Goal: Information Seeking & Learning: Learn about a topic

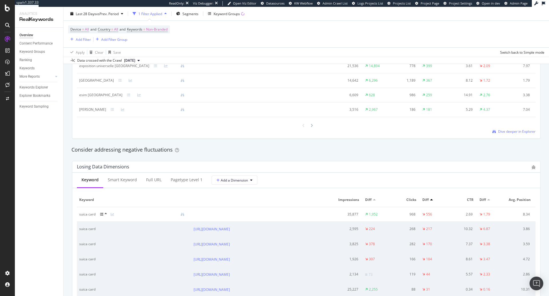
scroll to position [598, 0]
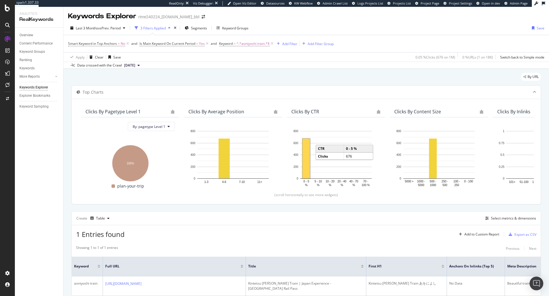
scroll to position [34, 0]
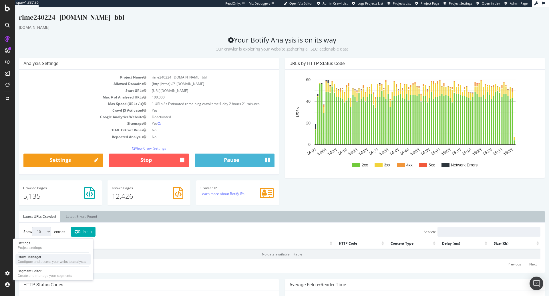
click at [25, 260] on div "Configure and access your website analyses" at bounding box center [52, 262] width 68 height 5
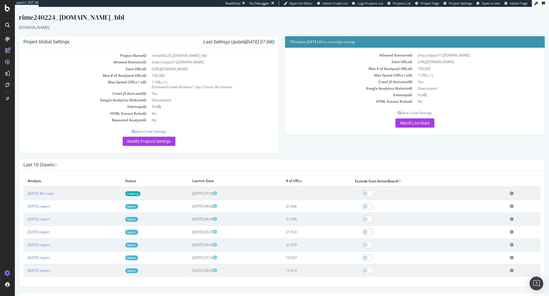
click at [138, 208] on link "Report" at bounding box center [131, 206] width 13 height 5
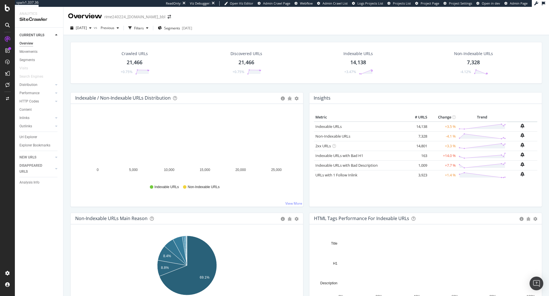
scroll to position [105, 0]
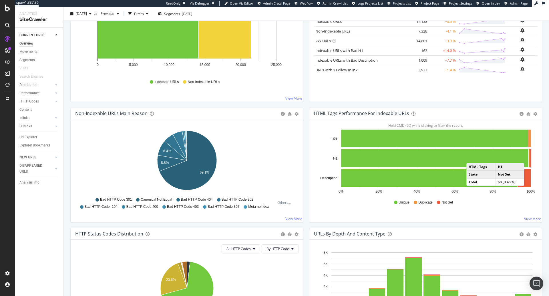
click at [530, 157] on rect "A chart." at bounding box center [530, 158] width 1 height 18
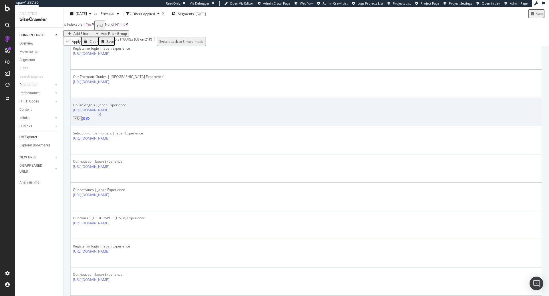
scroll to position [150, 0]
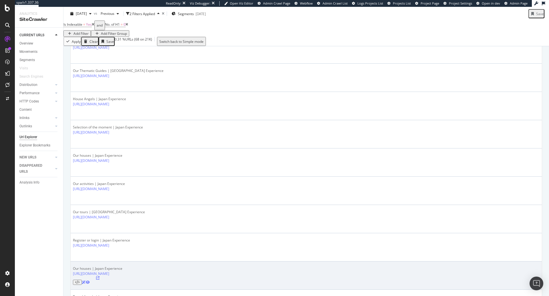
click at [99, 277] on icon at bounding box center [97, 278] width 3 height 3
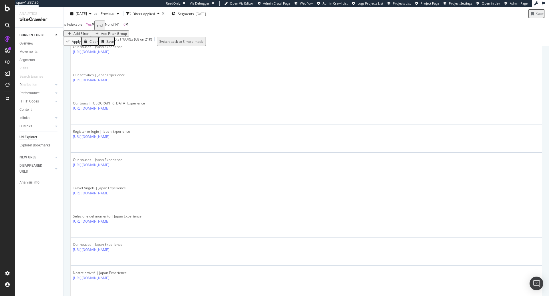
scroll to position [267, 0]
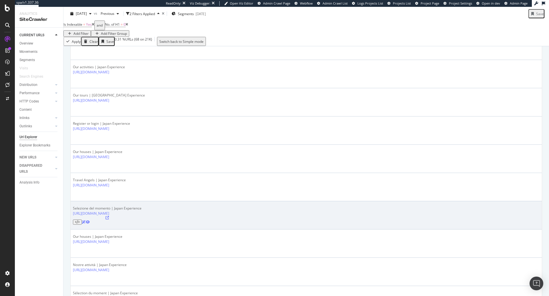
click at [109, 216] on icon at bounding box center [106, 217] width 3 height 3
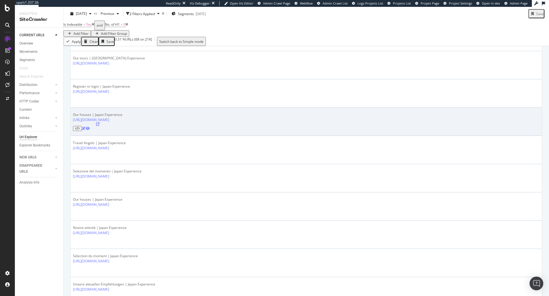
scroll to position [305, 0]
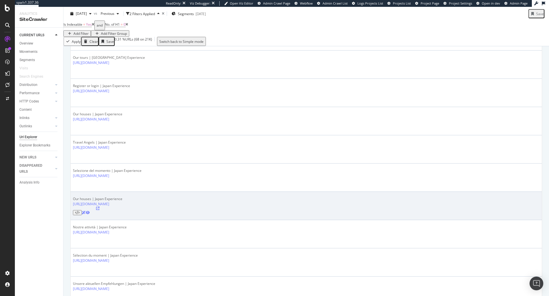
click at [99, 207] on icon at bounding box center [97, 208] width 3 height 3
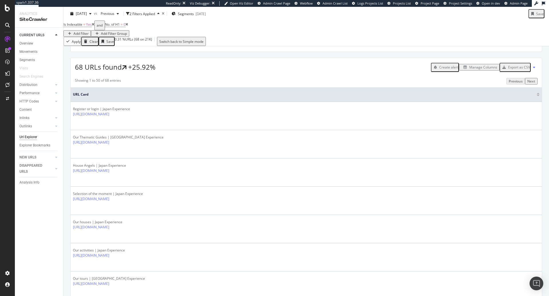
scroll to position [0, 0]
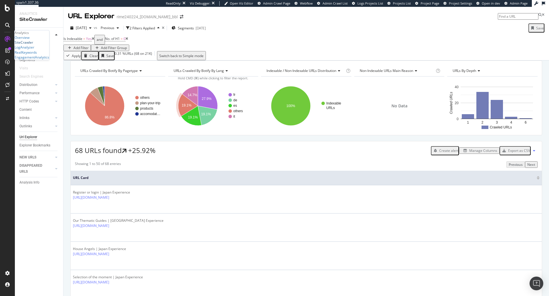
click at [27, 45] on div "SiteCrawler" at bounding box center [24, 42] width 19 height 5
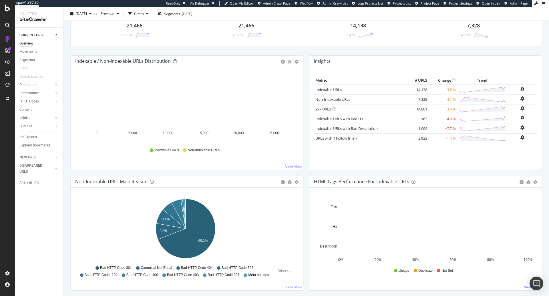
scroll to position [79, 0]
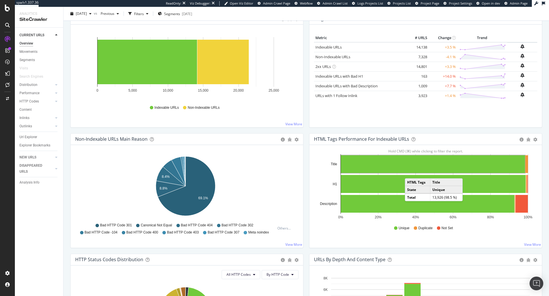
click at [407, 172] on rect "A chart." at bounding box center [433, 164] width 184 height 18
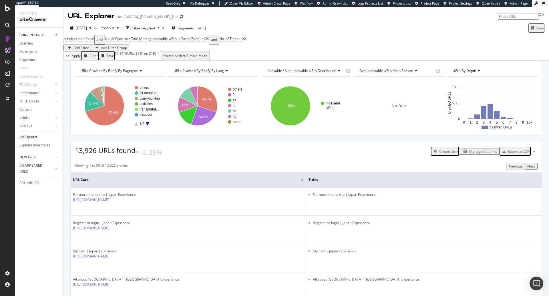
click at [238, 41] on span "No. of Titles" at bounding box center [228, 38] width 19 height 5
click at [245, 59] on span "Greater than" at bounding box center [240, 57] width 21 height 5
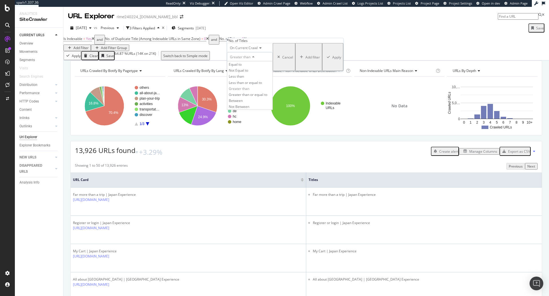
click at [273, 61] on div "Greater than" at bounding box center [250, 56] width 46 height 9
click at [273, 71] on input "0" at bounding box center [250, 66] width 46 height 10
type input "1"
click at [322, 71] on button "Apply" at bounding box center [332, 57] width 21 height 28
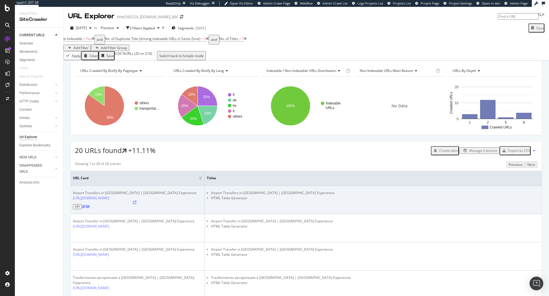
click at [136, 204] on icon at bounding box center [134, 202] width 3 height 3
